Goal: Information Seeking & Learning: Find specific fact

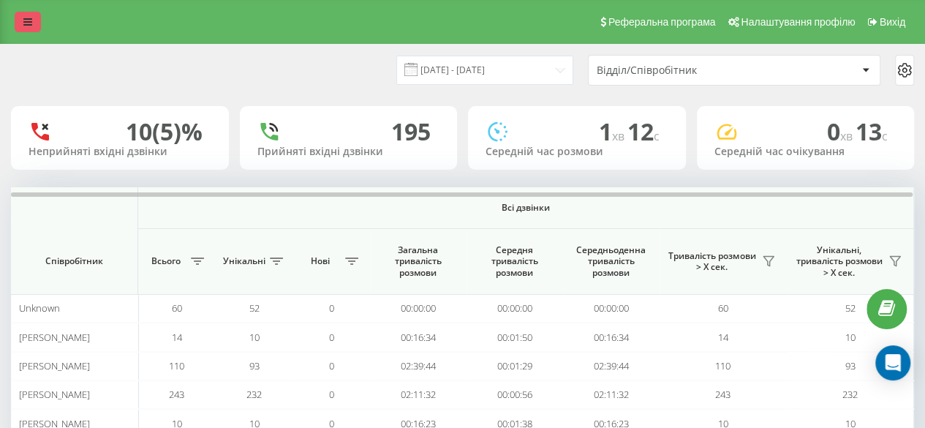
click at [26, 26] on icon at bounding box center [27, 22] width 9 height 10
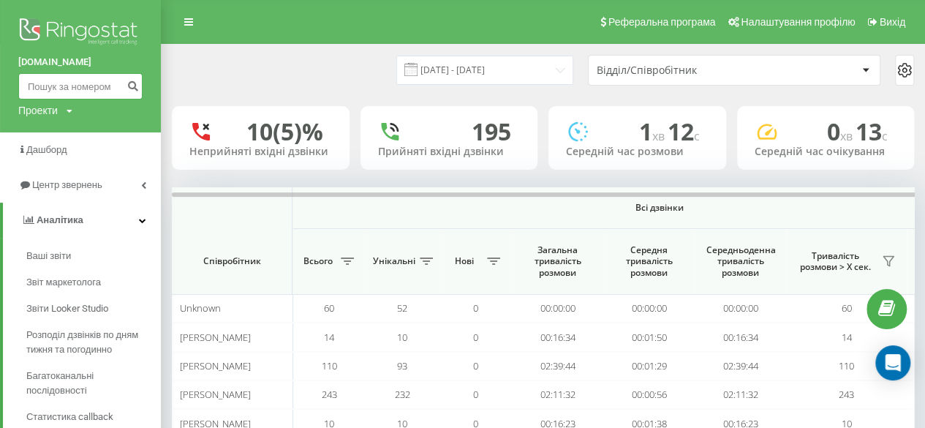
click at [70, 91] on input at bounding box center [80, 86] width 124 height 26
paste input "380634796142"
type input "380634796142"
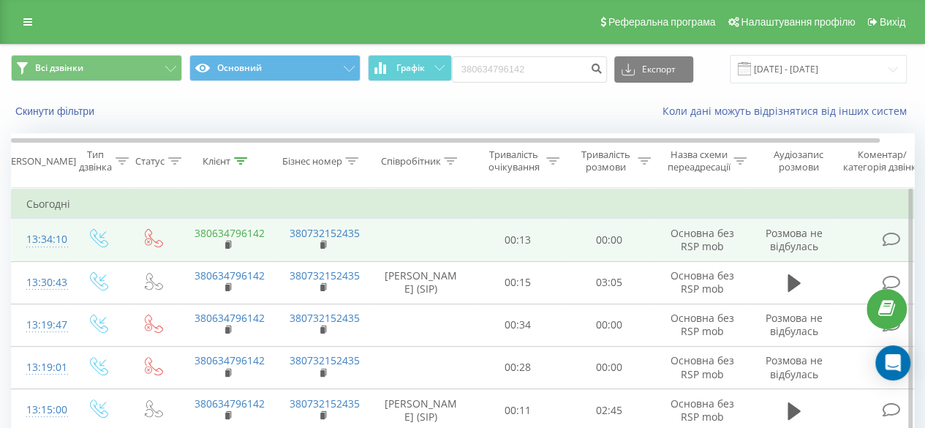
click at [238, 232] on link "380634796142" at bounding box center [230, 233] width 70 height 14
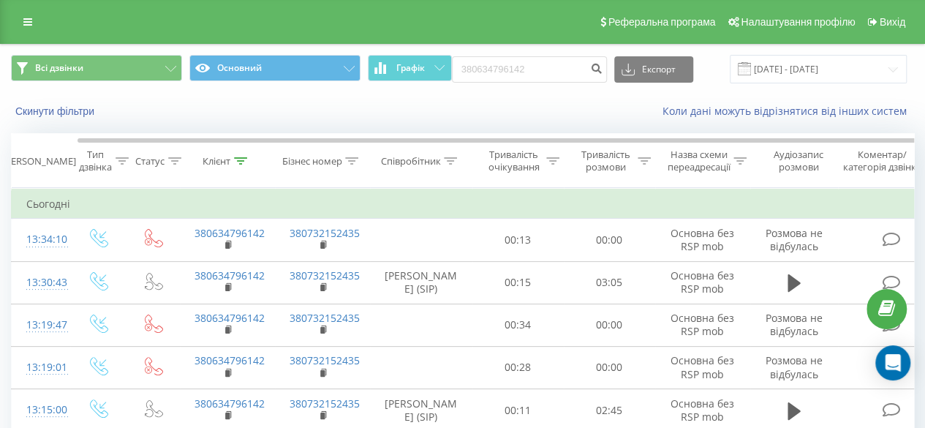
scroll to position [0, 34]
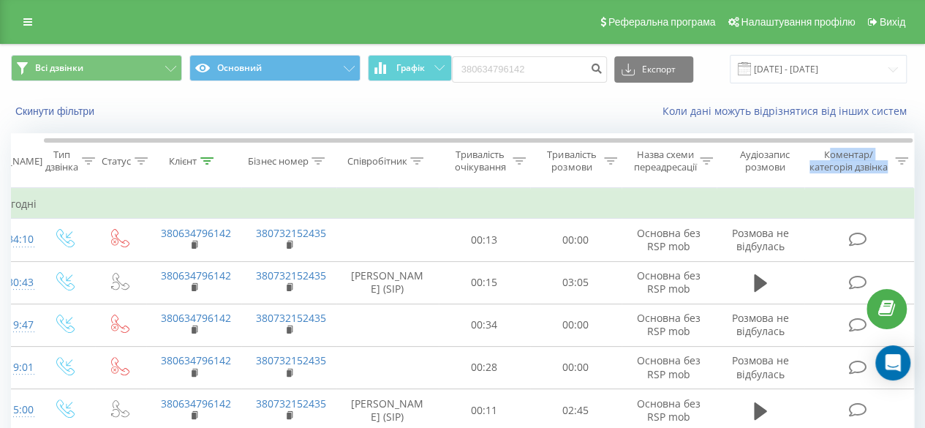
drag, startPoint x: 673, startPoint y: 136, endPoint x: 830, endPoint y: 149, distance: 157.1
click at [830, 149] on div "Дата дзвінка Тип дзвінка Статус Клієнт Бізнес номер Співробітник Тривалість очі…" at bounding box center [463, 160] width 904 height 55
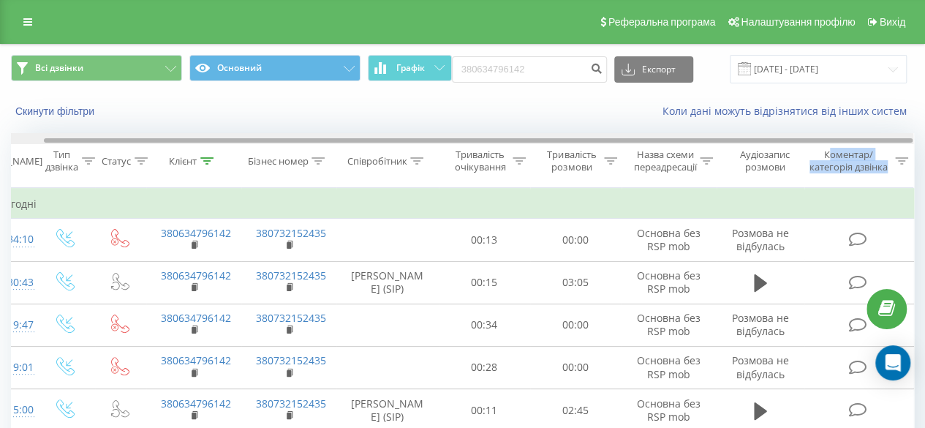
drag, startPoint x: 758, startPoint y: 138, endPoint x: 820, endPoint y: 175, distance: 72.1
click at [818, 156] on div "Дата дзвінка Тип дзвінка Статус Клієнт Бізнес номер Співробітник Тривалість очі…" at bounding box center [463, 160] width 904 height 55
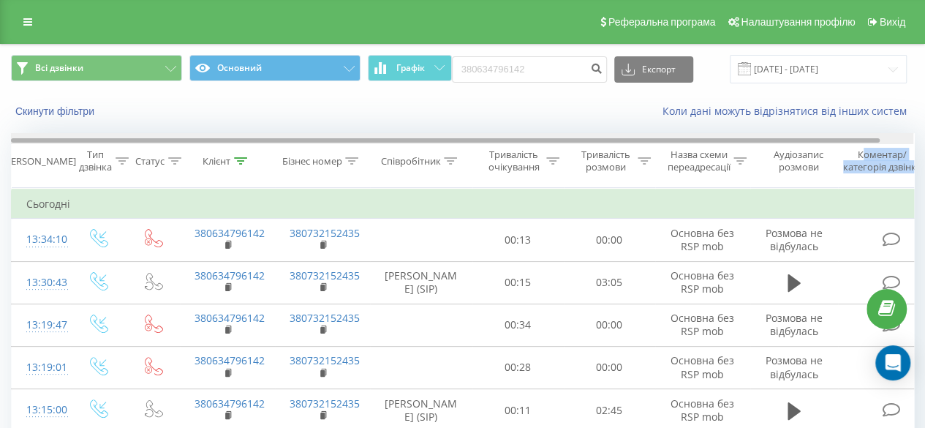
drag, startPoint x: 423, startPoint y: 141, endPoint x: 345, endPoint y: 135, distance: 77.8
click at [345, 135] on div at bounding box center [462, 138] width 903 height 11
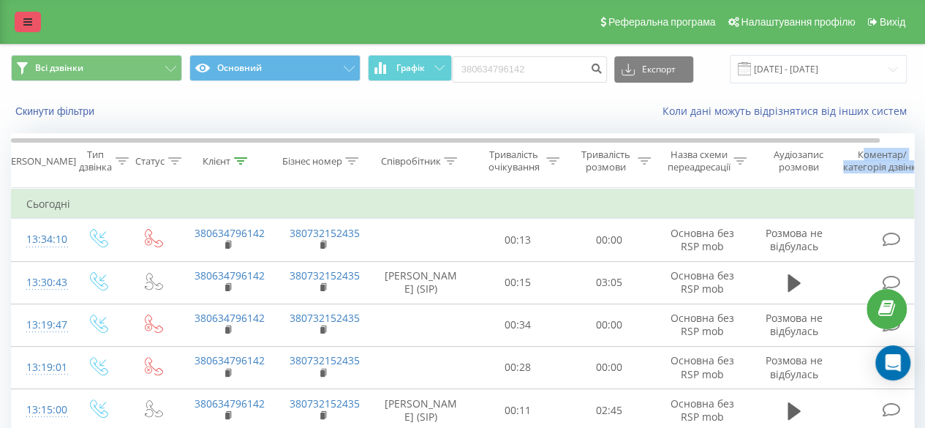
click at [21, 20] on link at bounding box center [28, 22] width 26 height 20
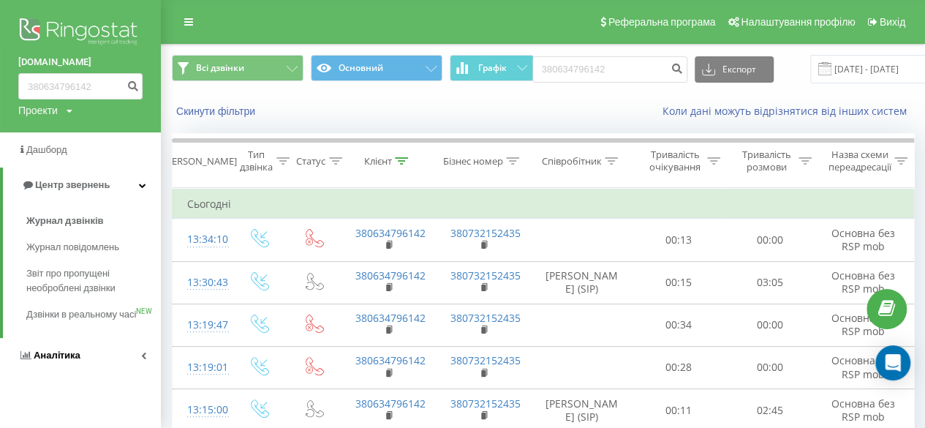
click at [138, 364] on link "Аналiтика" at bounding box center [80, 355] width 161 height 35
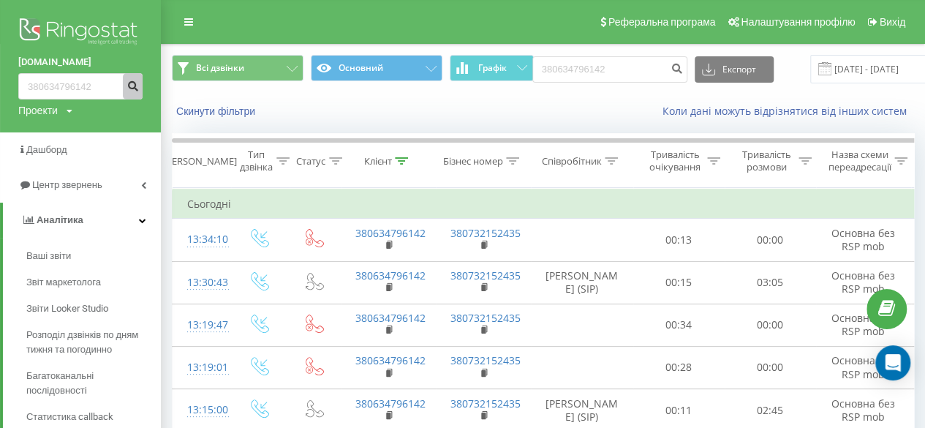
click at [139, 94] on button "submit" at bounding box center [133, 86] width 20 height 26
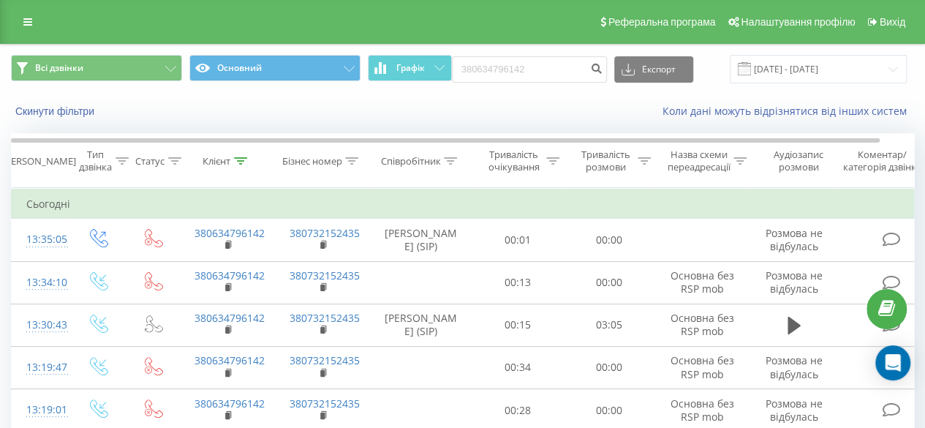
drag, startPoint x: 222, startPoint y: 233, endPoint x: 282, endPoint y: 181, distance: 79.9
click at [282, 181] on th "Бізнес номер" at bounding box center [322, 161] width 95 height 54
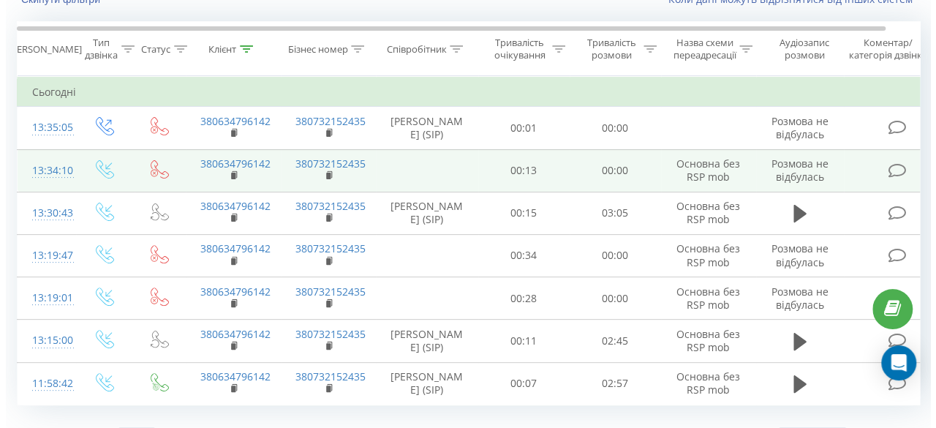
scroll to position [121, 0]
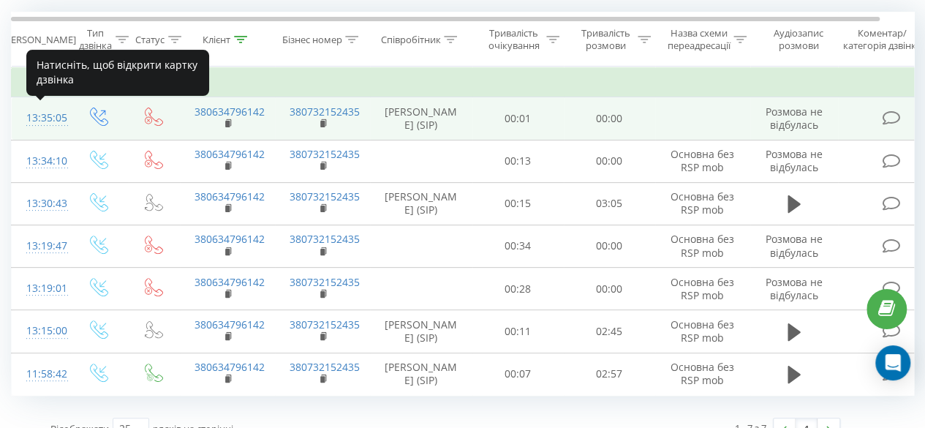
click at [41, 115] on div "13:35:05" at bounding box center [40, 118] width 29 height 29
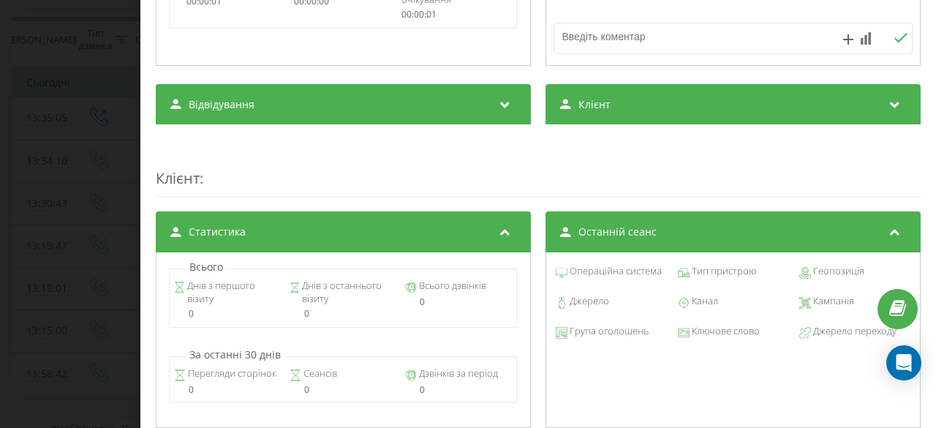
scroll to position [487, 0]
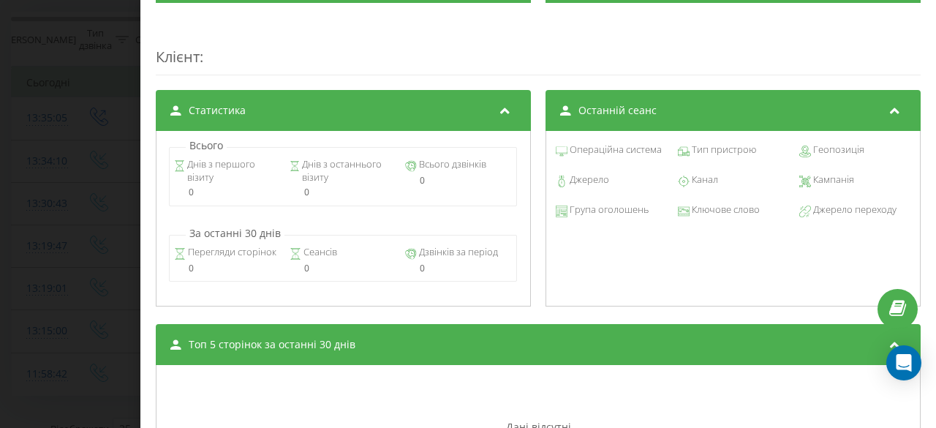
click at [193, 53] on span "Клієнт" at bounding box center [178, 57] width 44 height 20
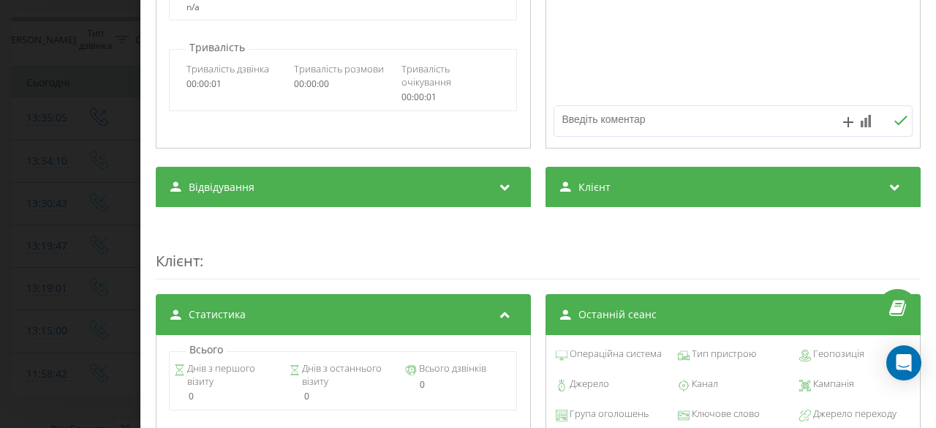
scroll to position [405, 0]
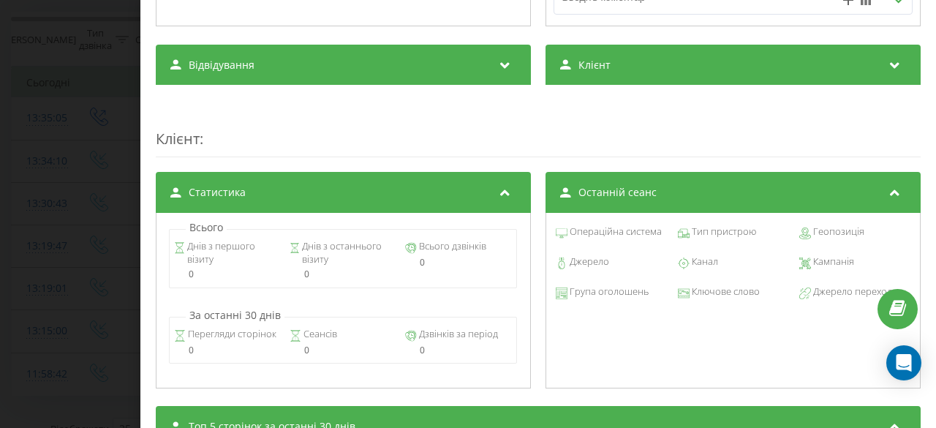
click at [233, 196] on span "Статистика" at bounding box center [217, 192] width 57 height 15
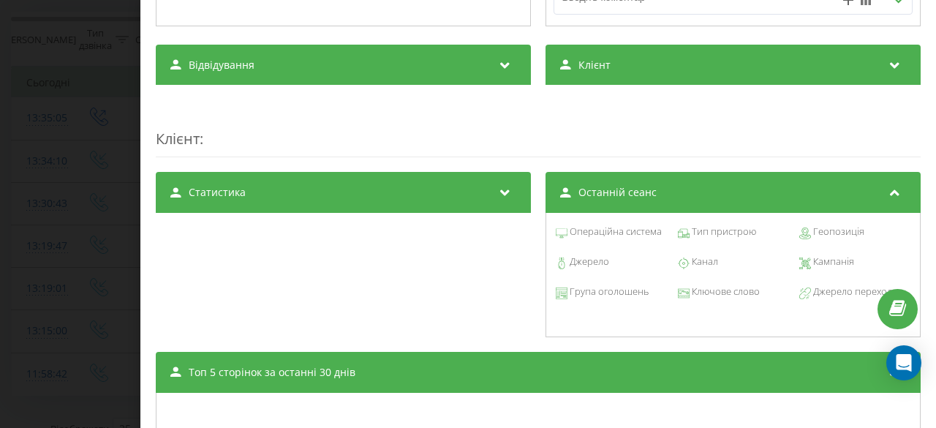
click at [656, 201] on div "Останній сеанс" at bounding box center [733, 192] width 375 height 41
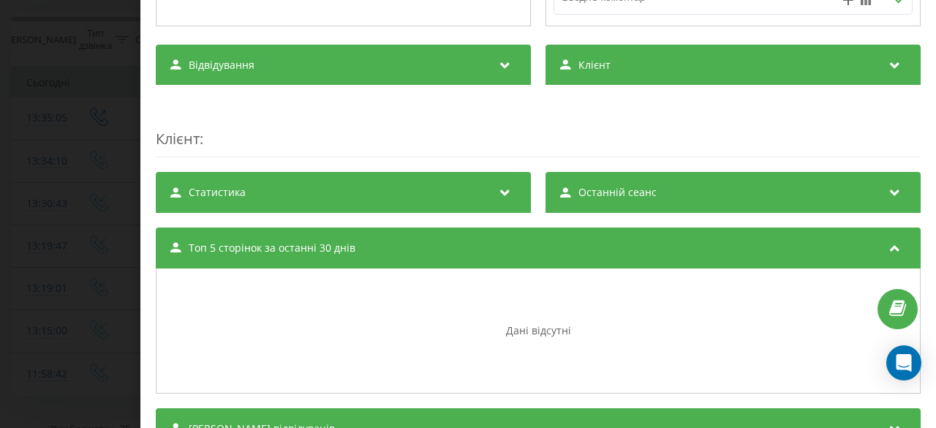
click at [660, 186] on div "Останній сеанс" at bounding box center [733, 192] width 375 height 41
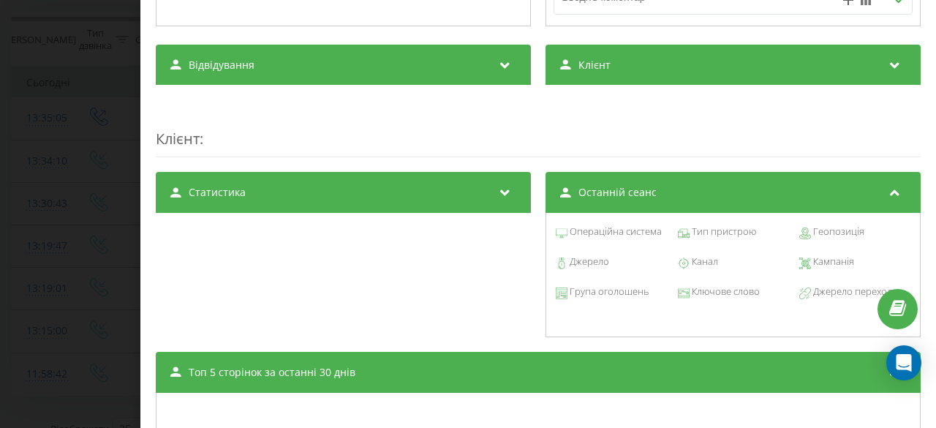
click at [423, 194] on div "Статистика" at bounding box center [343, 192] width 375 height 41
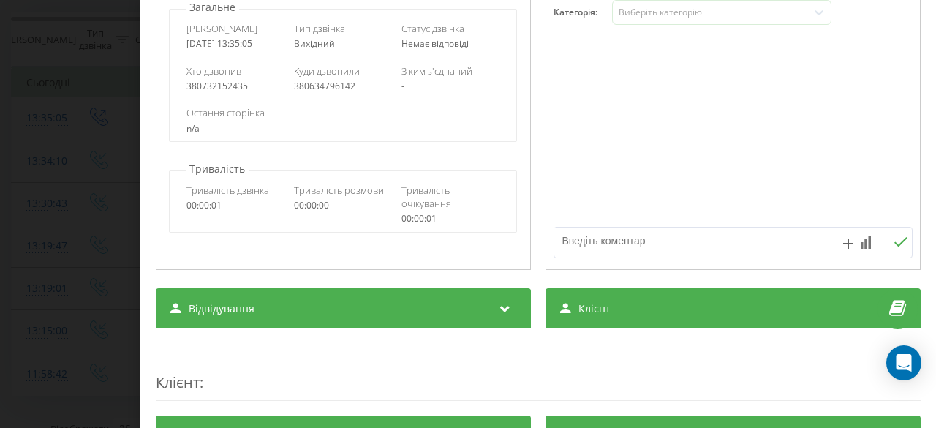
scroll to position [283, 0]
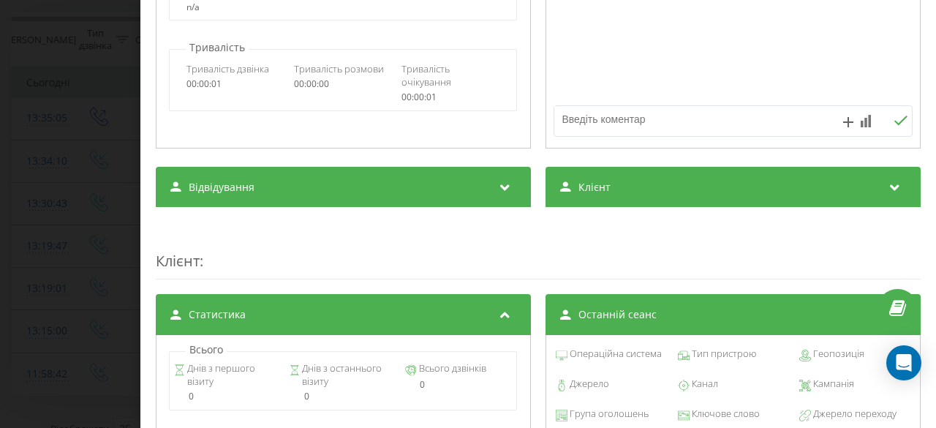
click at [619, 184] on div "Клієнт" at bounding box center [733, 187] width 375 height 41
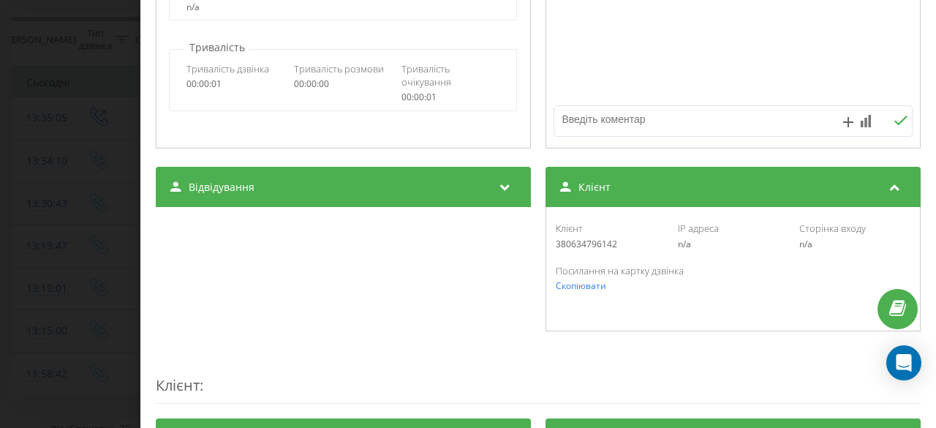
click at [571, 247] on div "380634796142" at bounding box center [611, 244] width 111 height 10
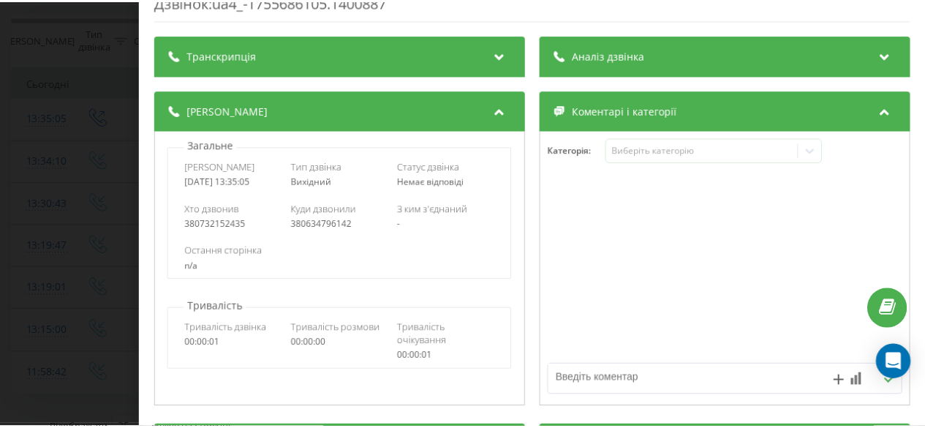
scroll to position [0, 0]
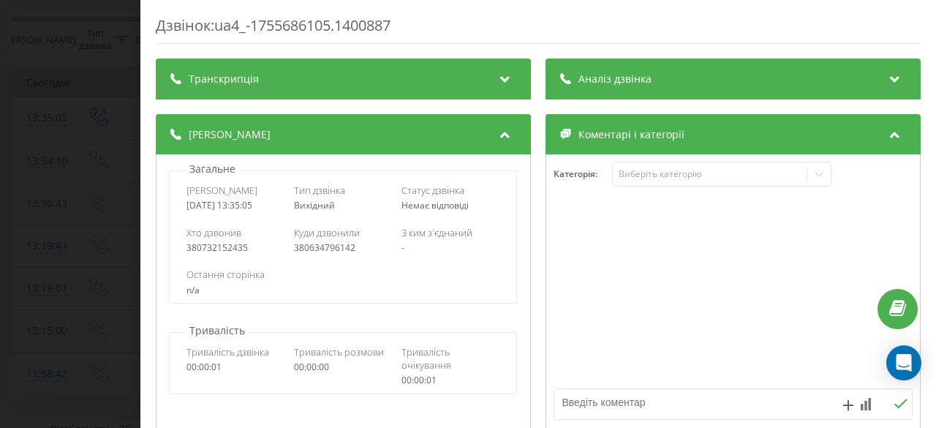
click at [79, 45] on div "Дзвінок : ua4_-1755686105.1400887 Транскрипція Для AI-аналізу майбутніх дзвінкі…" at bounding box center [468, 214] width 936 height 428
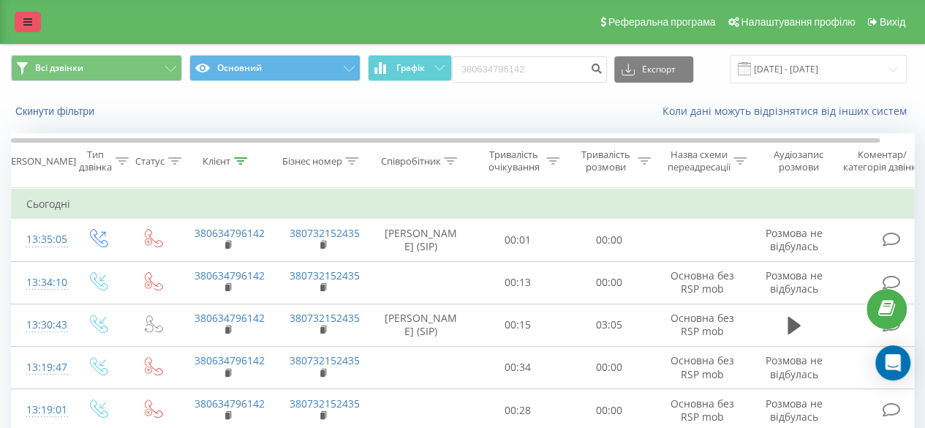
click at [22, 20] on link at bounding box center [28, 22] width 26 height 20
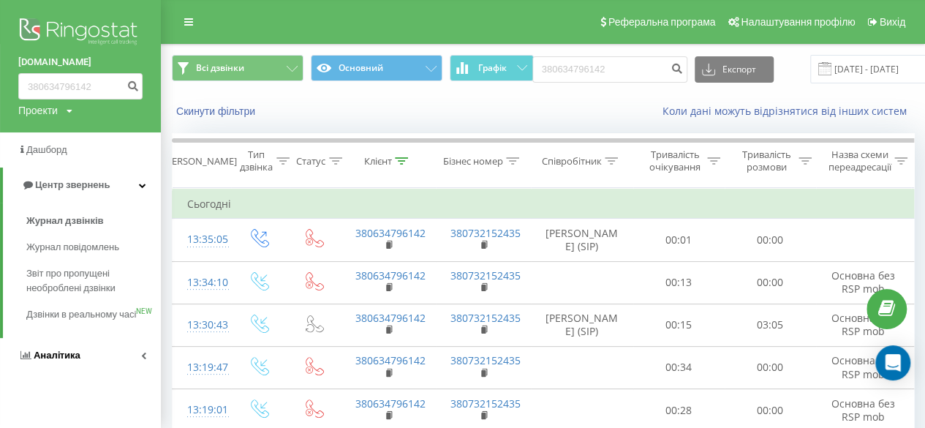
click at [143, 359] on icon at bounding box center [143, 355] width 5 height 7
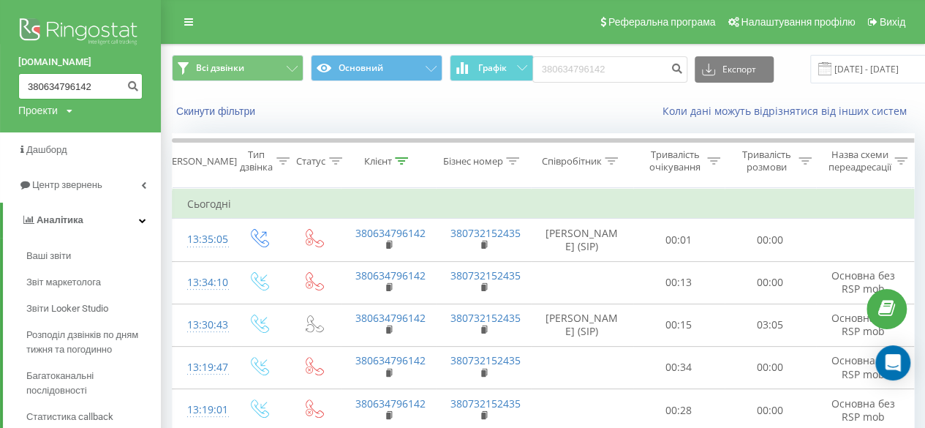
click at [78, 87] on input "380634796142" at bounding box center [80, 86] width 124 height 26
click at [66, 116] on div "Проекти balka-book.com" at bounding box center [45, 110] width 54 height 15
click at [108, 89] on input "380634796142" at bounding box center [80, 86] width 124 height 26
click at [132, 84] on icon "submit" at bounding box center [133, 84] width 12 height 9
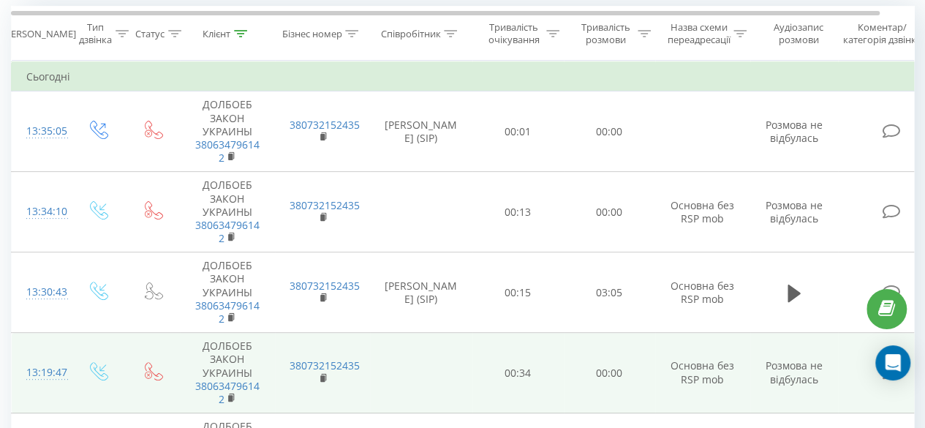
scroll to position [244, 0]
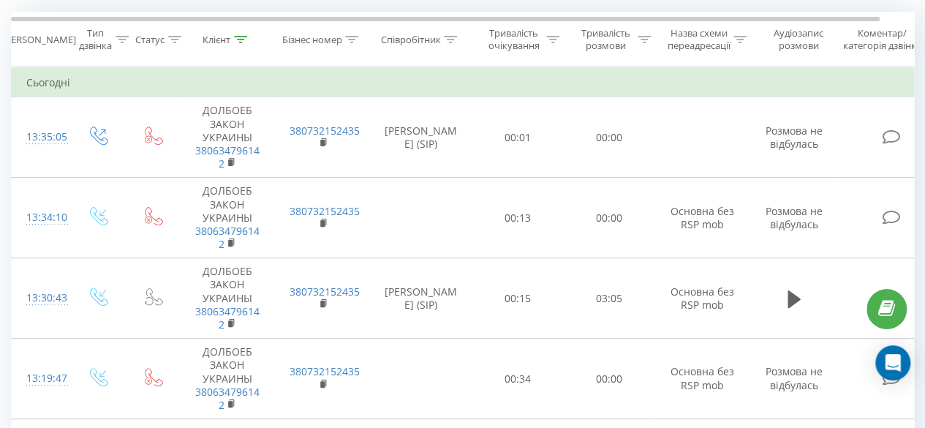
scroll to position [0, 34]
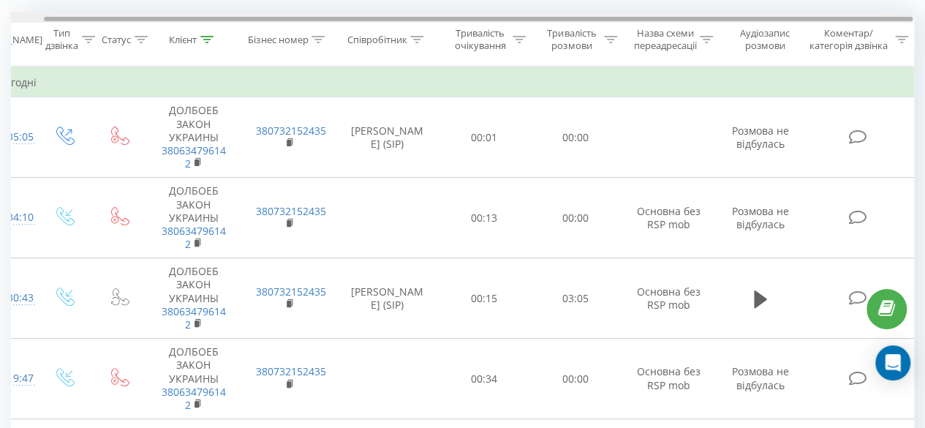
drag, startPoint x: 509, startPoint y: 20, endPoint x: 745, endPoint y: 48, distance: 238.0
click at [749, 33] on div "Дата дзвінка Тип дзвінка Статус Клієнт Бізнес номер Співробітник Тривалість очі…" at bounding box center [463, 39] width 904 height 55
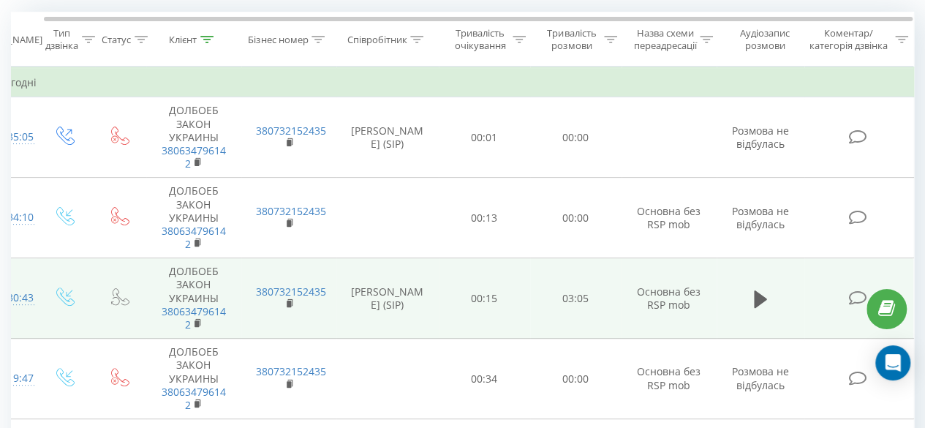
click at [511, 299] on td "00:15" at bounding box center [484, 298] width 91 height 80
click at [759, 305] on icon at bounding box center [760, 299] width 13 height 20
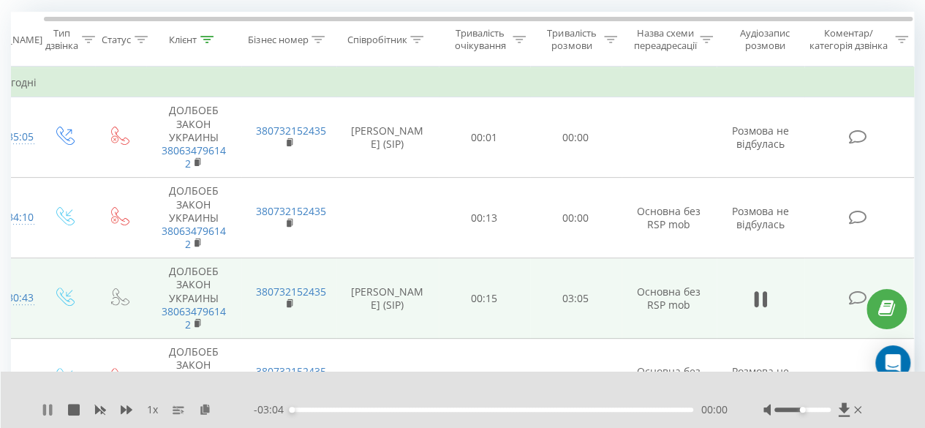
click at [48, 410] on icon at bounding box center [48, 410] width 12 height 12
click at [838, 413] on icon at bounding box center [844, 409] width 12 height 15
